Goal: Task Accomplishment & Management: Manage account settings

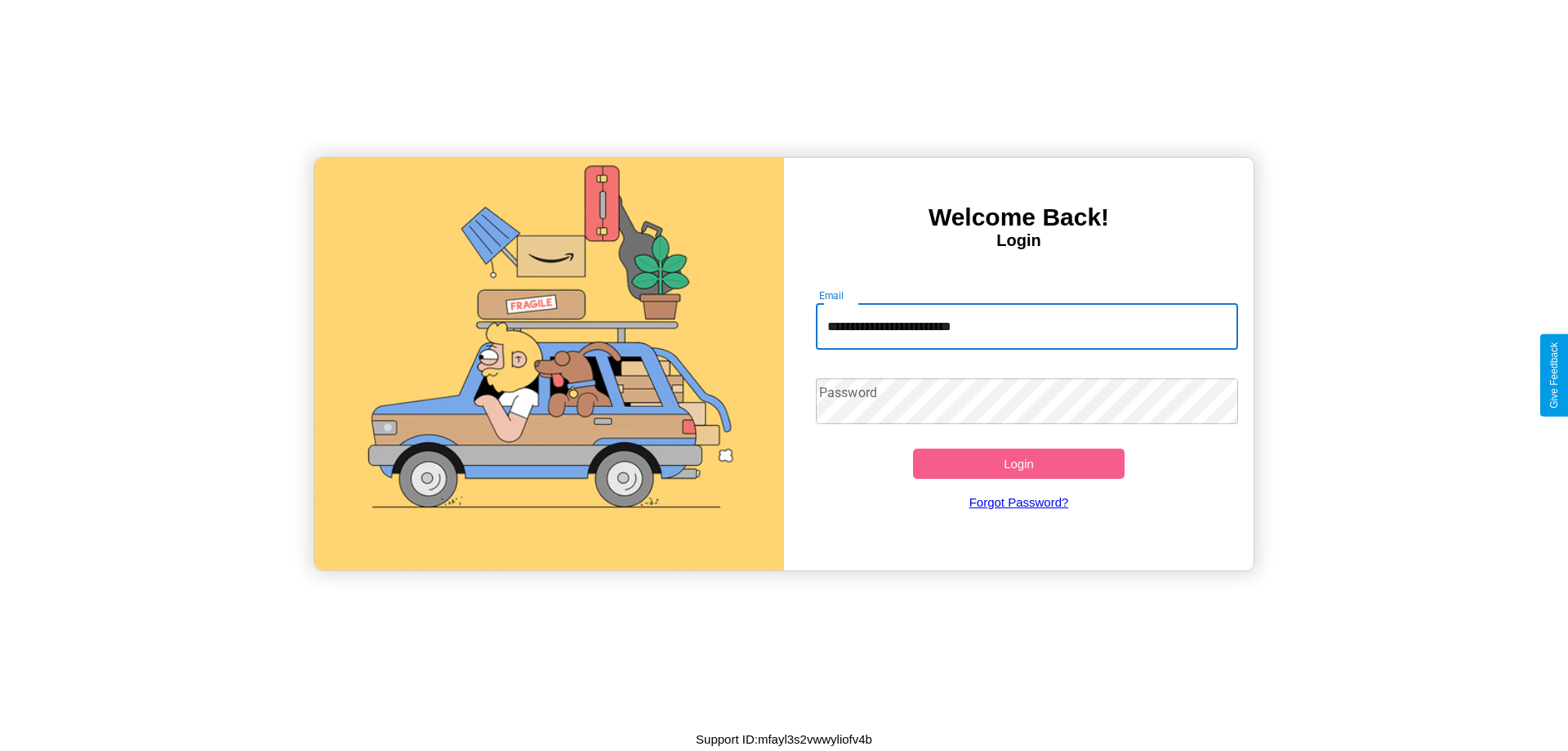
type input "**********"
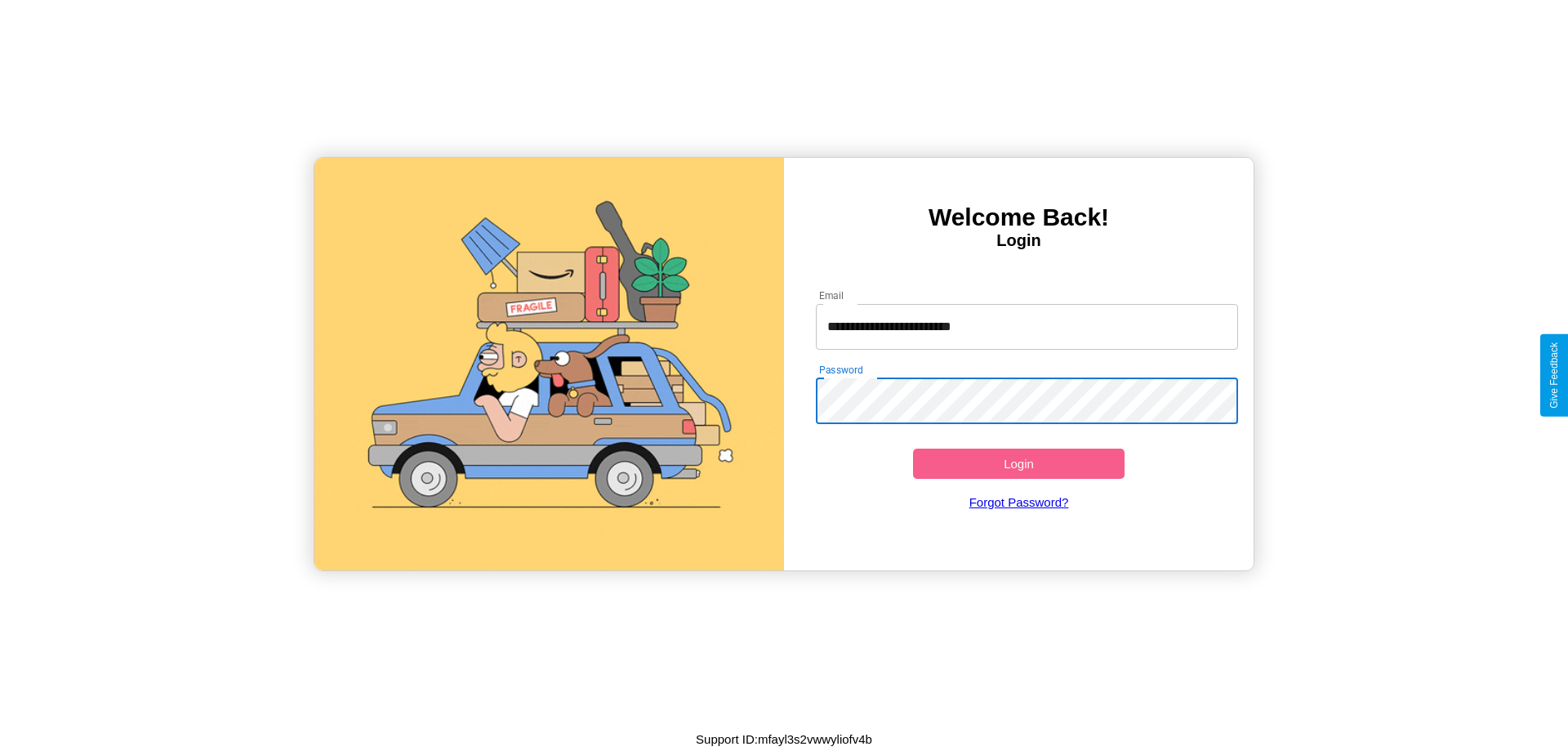
click at [1018, 463] on button "Login" at bounding box center [1018, 463] width 211 height 30
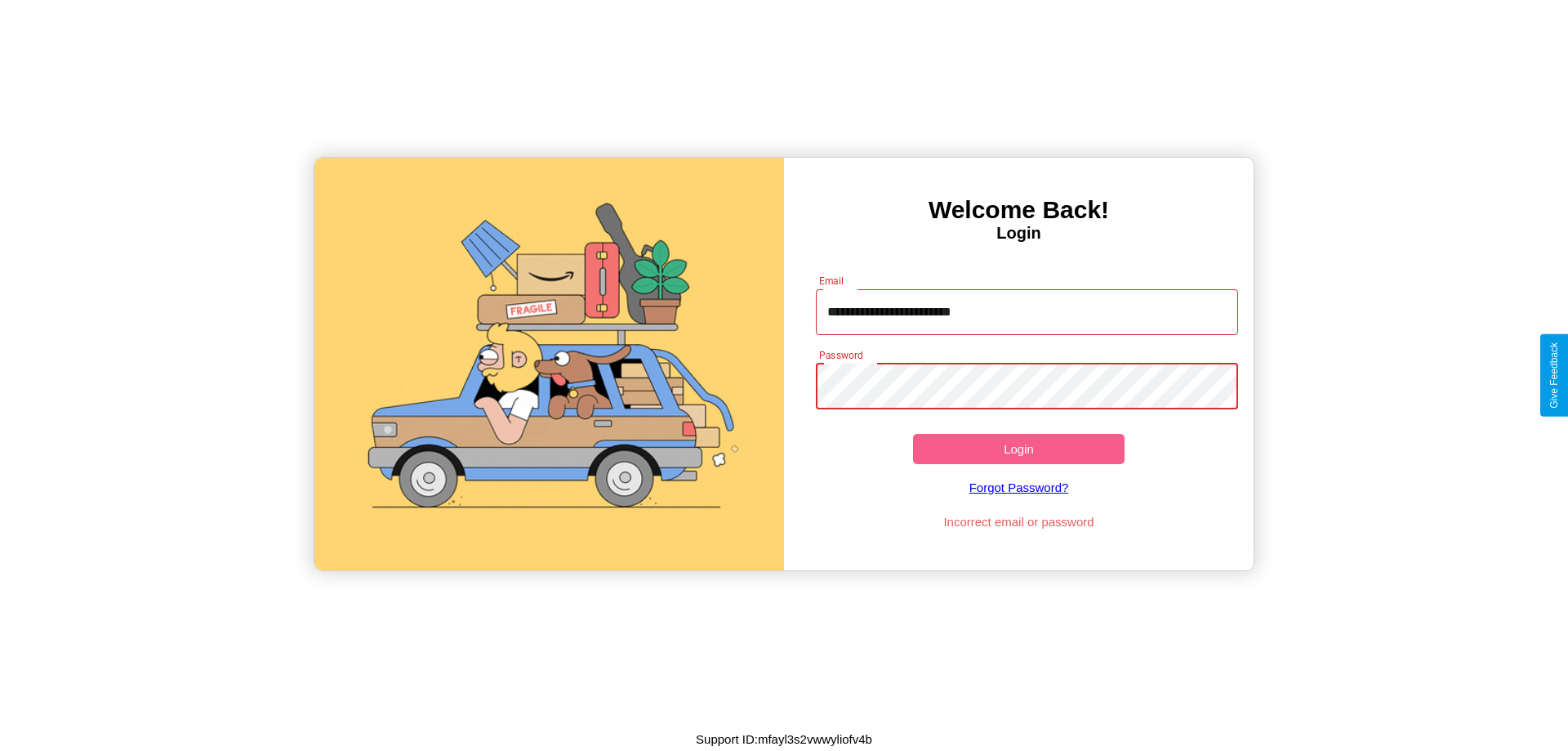
click at [1018, 448] on button "Login" at bounding box center [1018, 449] width 211 height 30
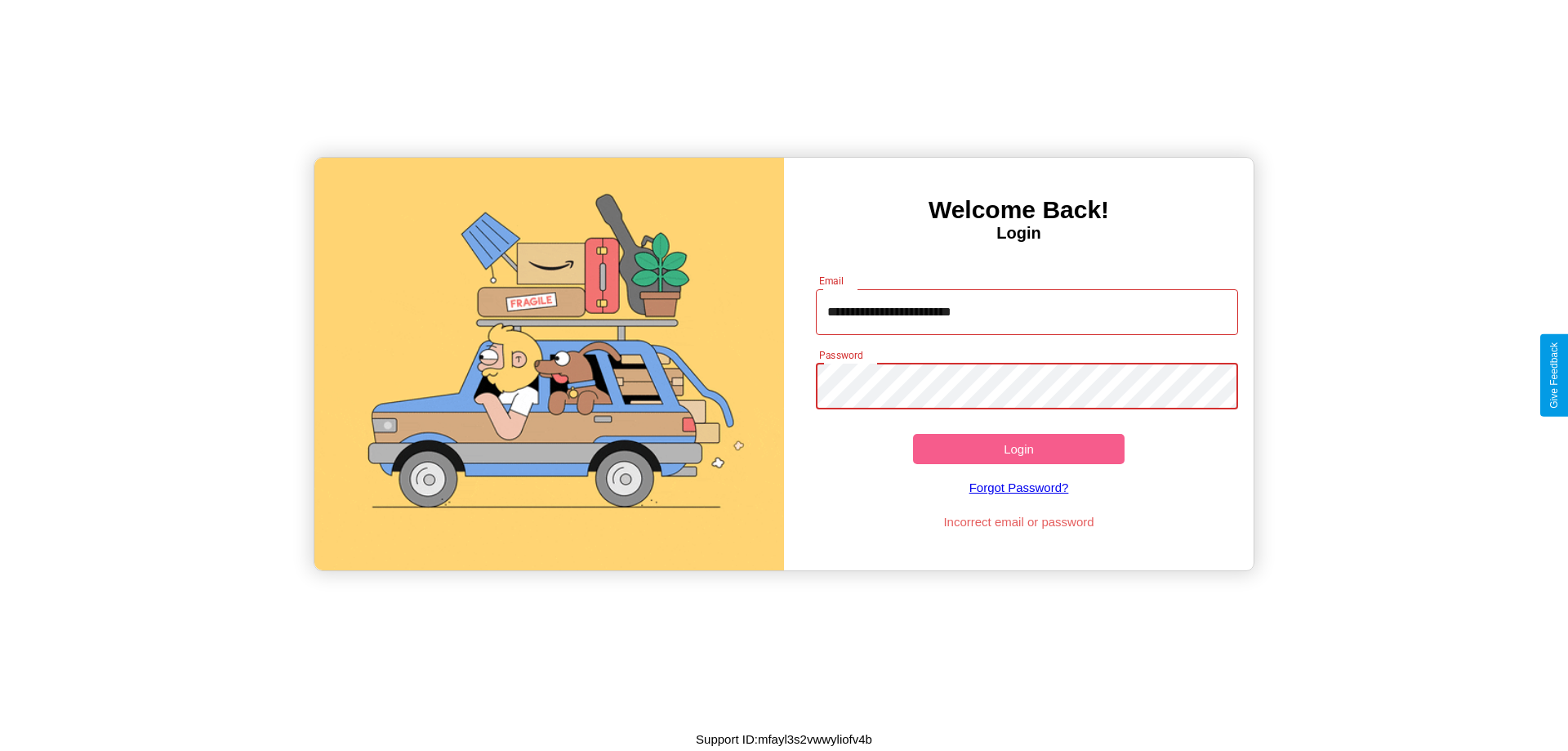
click at [1018, 448] on button "Login" at bounding box center [1018, 449] width 211 height 30
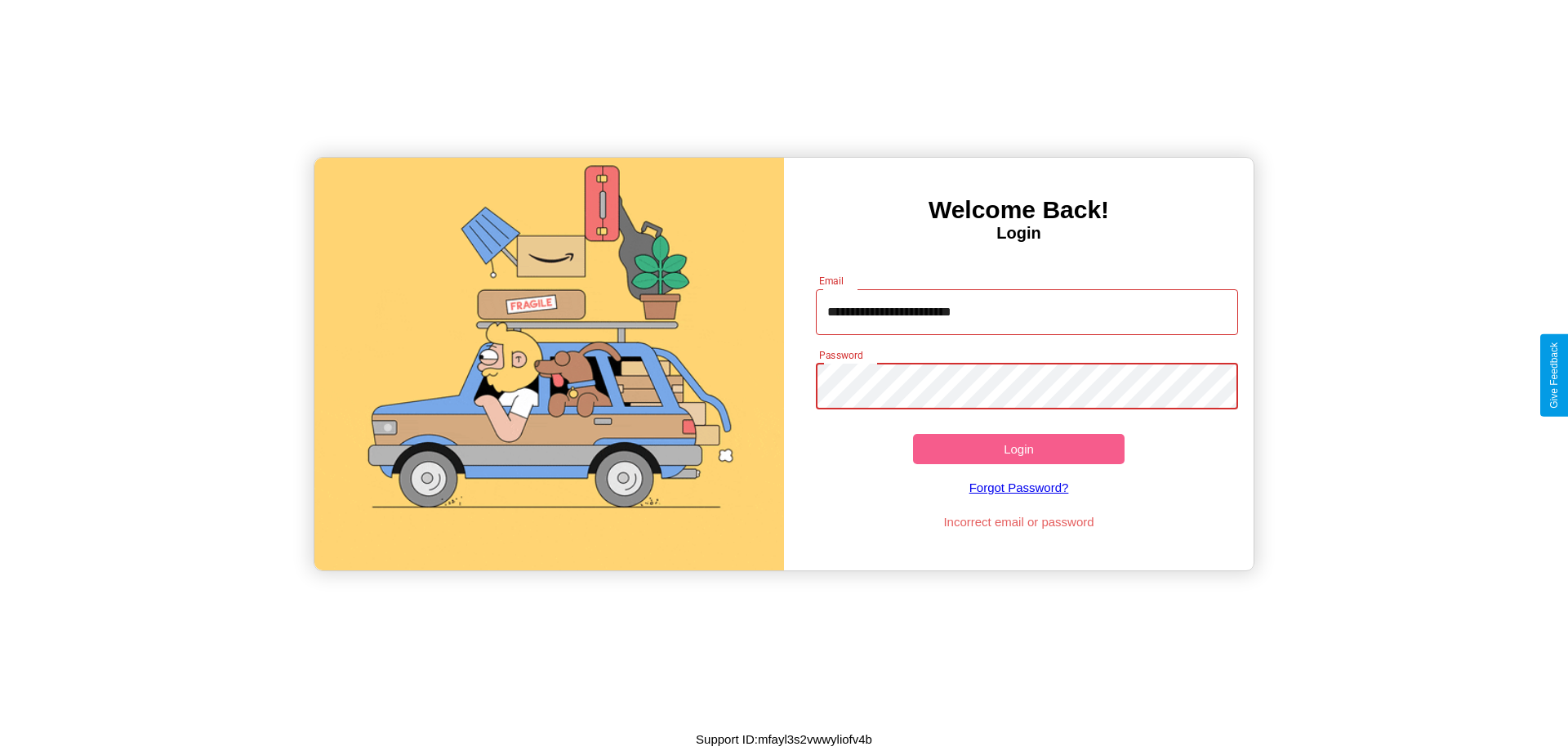
click at [1018, 448] on button "Login" at bounding box center [1018, 449] width 211 height 30
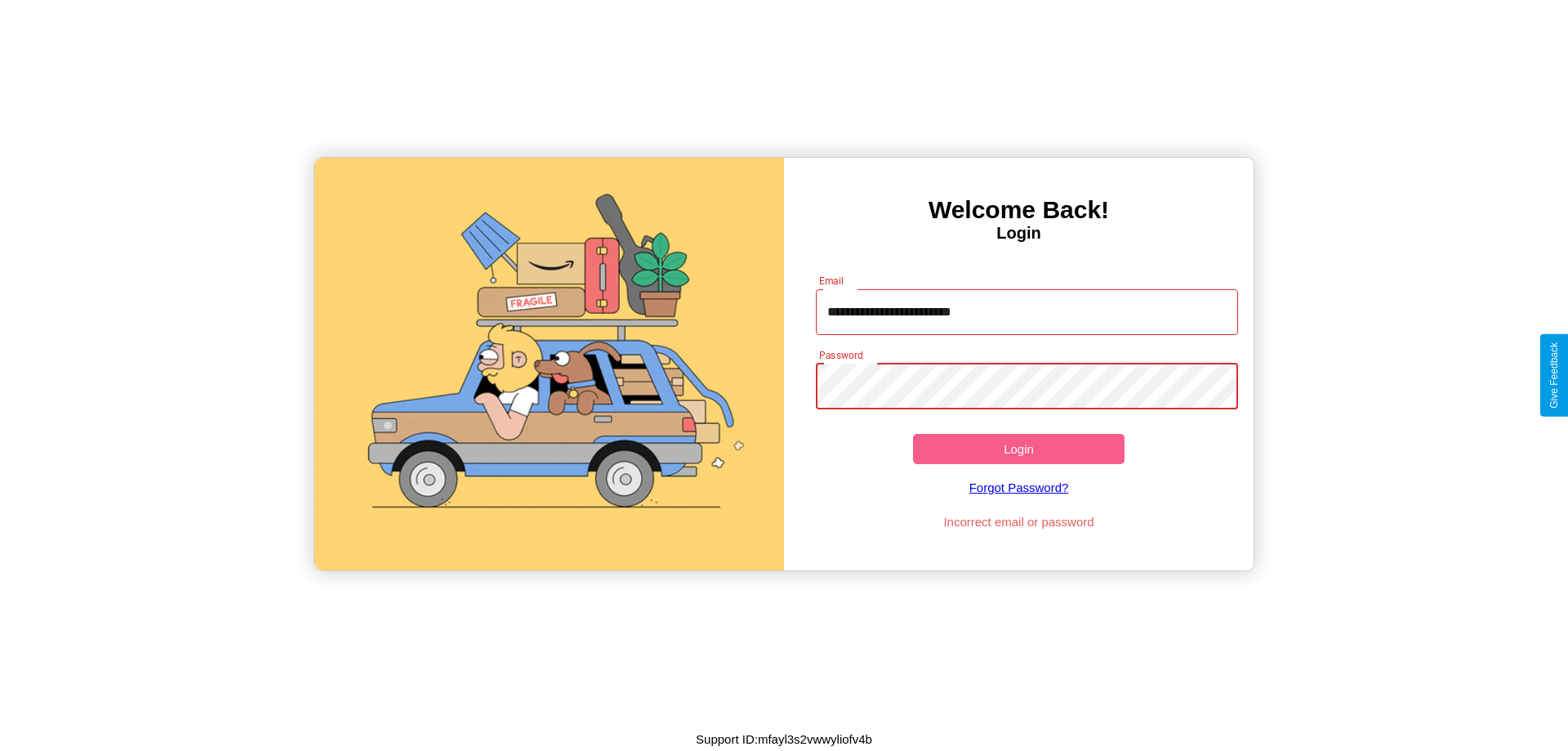
click at [1018, 448] on button "Login" at bounding box center [1018, 449] width 211 height 30
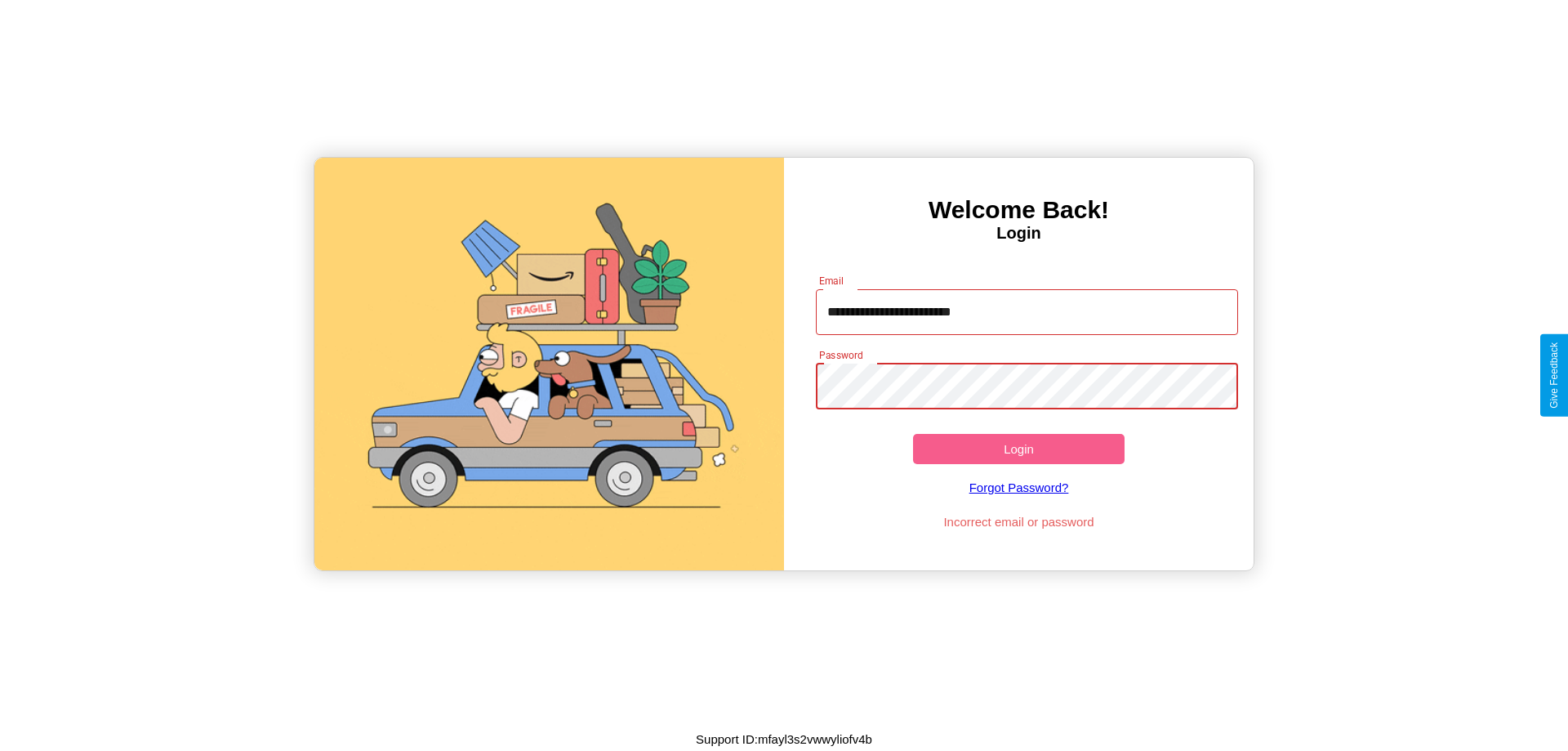
click at [1018, 448] on button "Login" at bounding box center [1018, 449] width 211 height 30
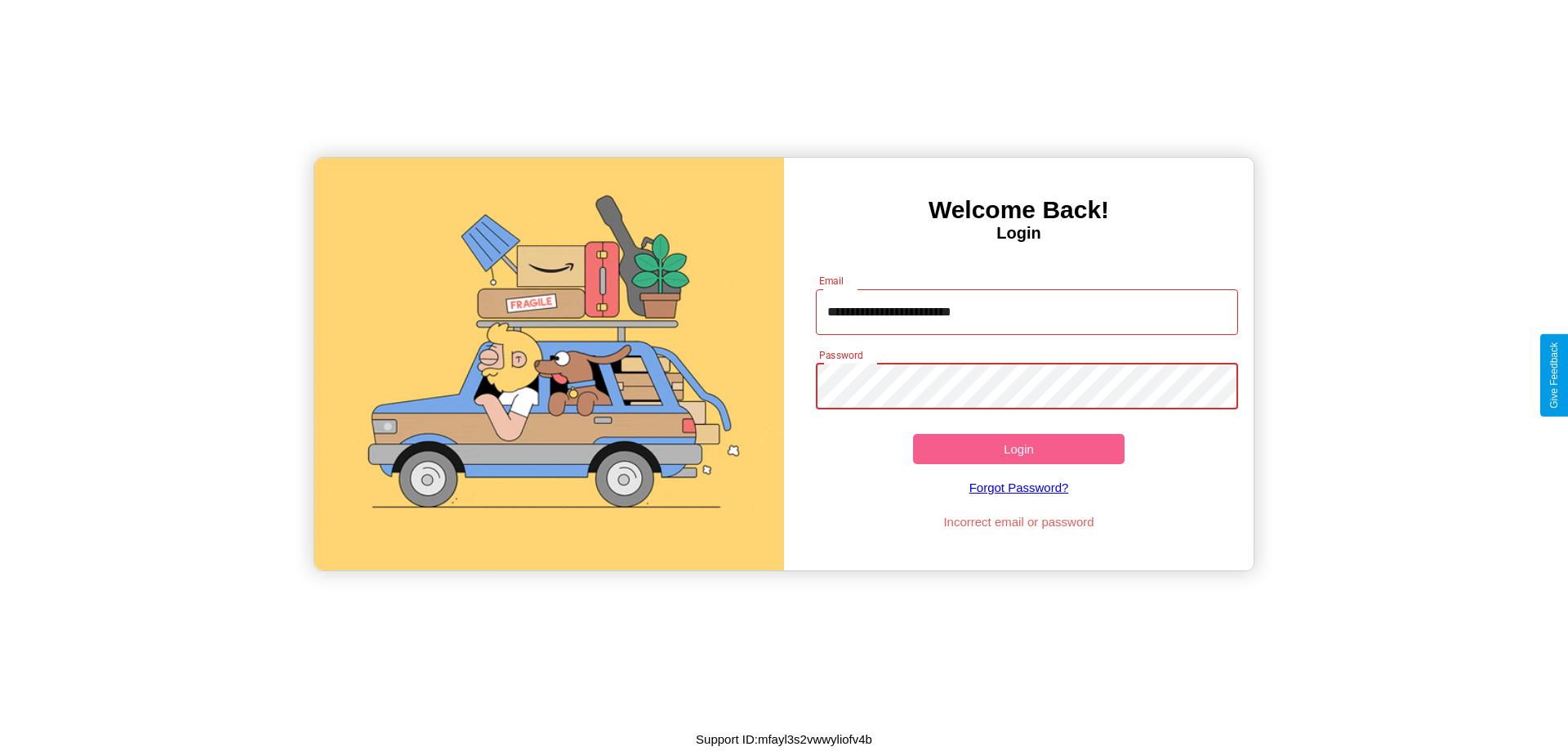
click at [1018, 448] on button "Login" at bounding box center [1018, 449] width 211 height 30
